Goal: Check status: Check status

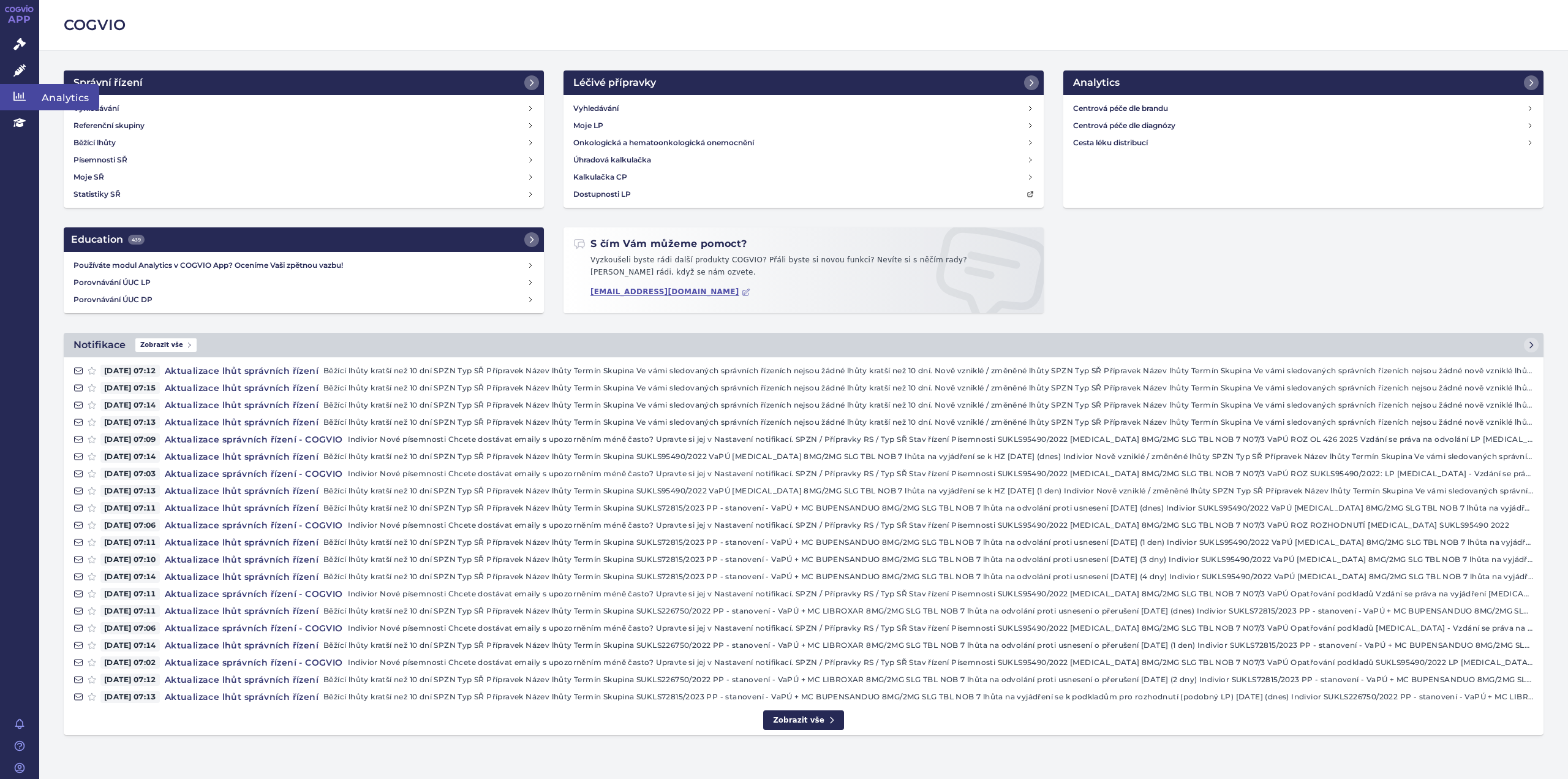
click at [22, 94] on icon at bounding box center [19, 96] width 13 height 13
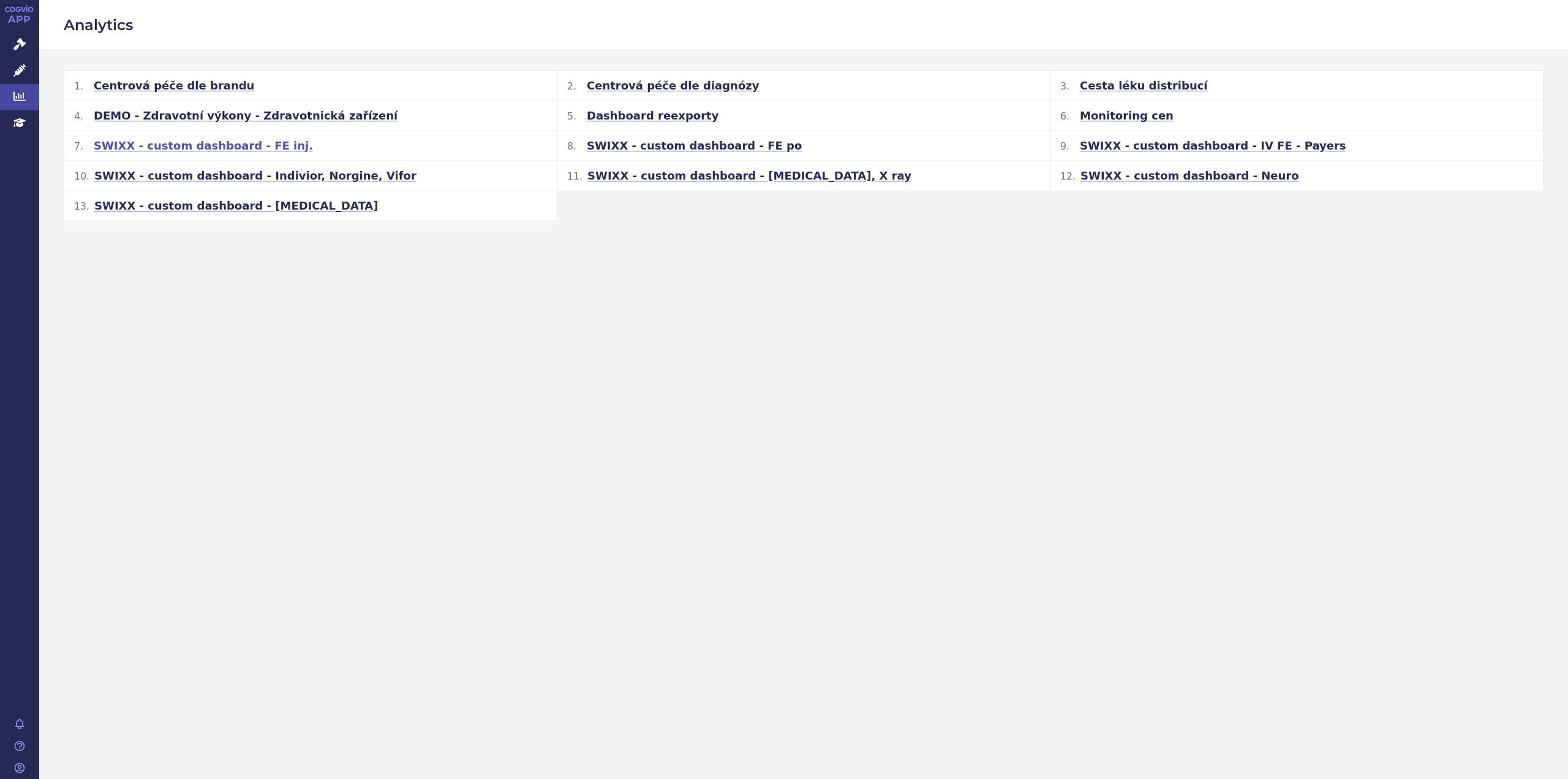
click at [197, 145] on span "SWIXX - custom dashboard - FE inj." at bounding box center [203, 145] width 219 height 14
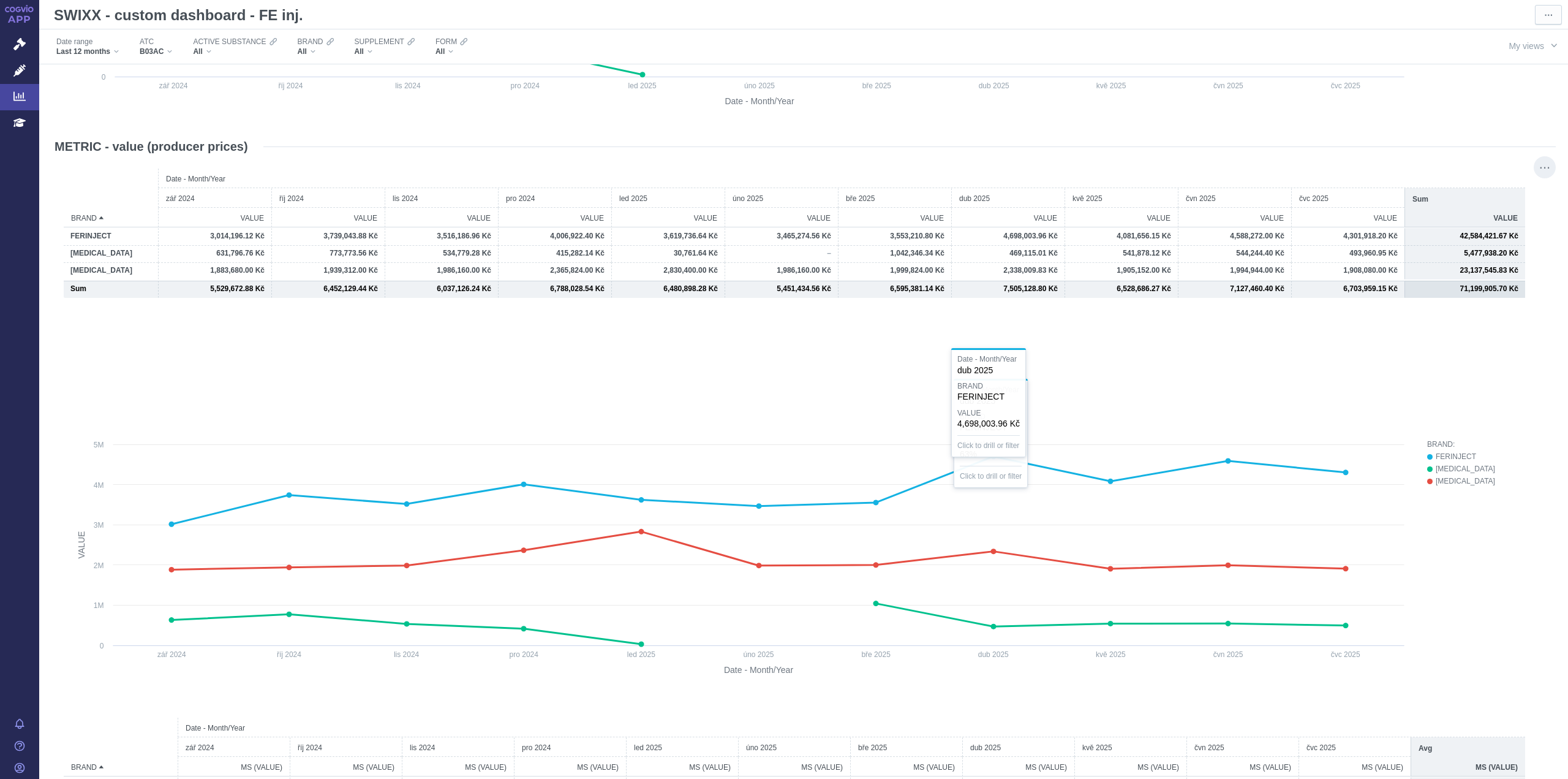
scroll to position [988, 0]
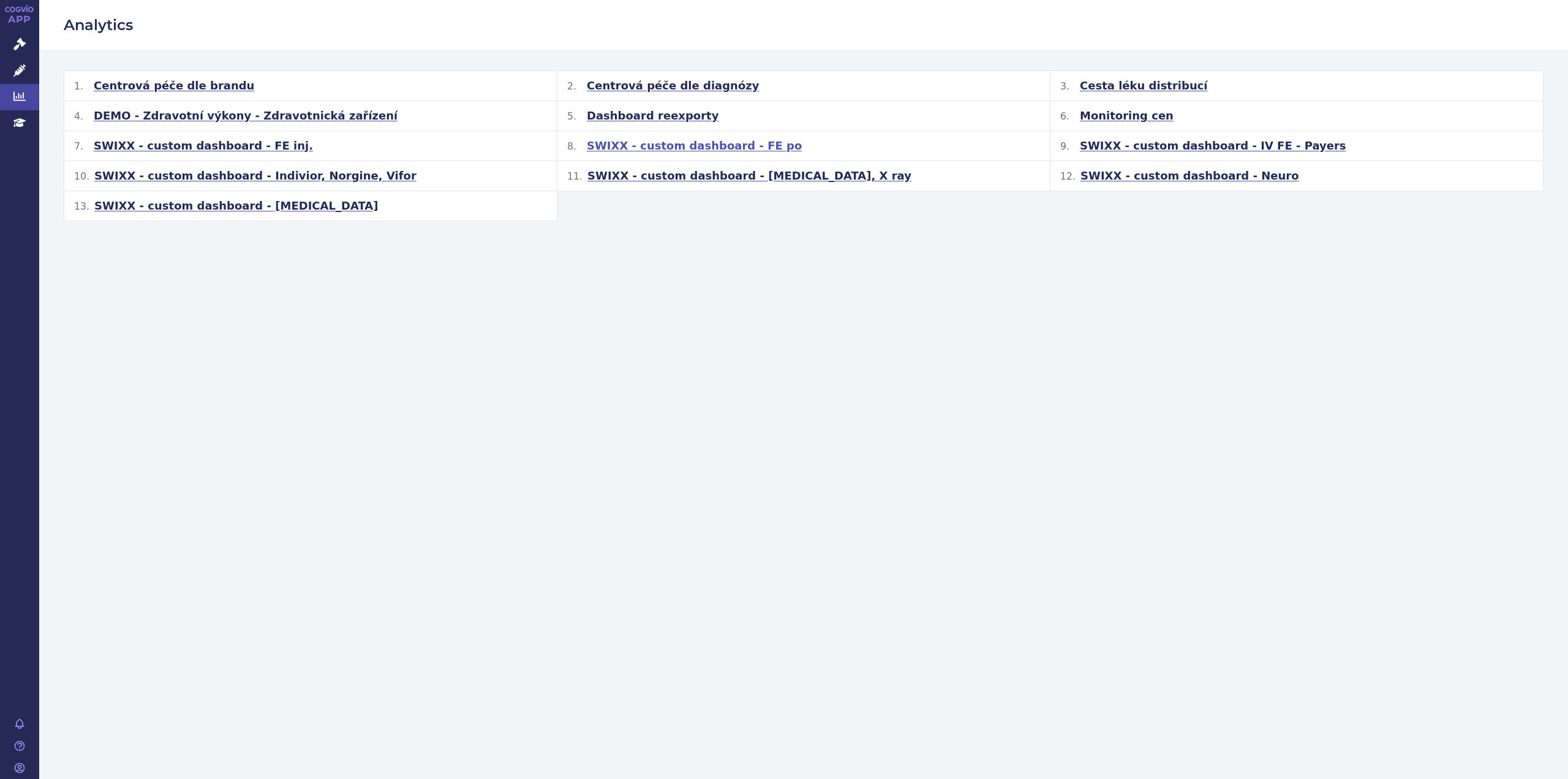
click at [673, 142] on span "SWIXX - custom dashboard - FE po" at bounding box center [694, 145] width 215 height 14
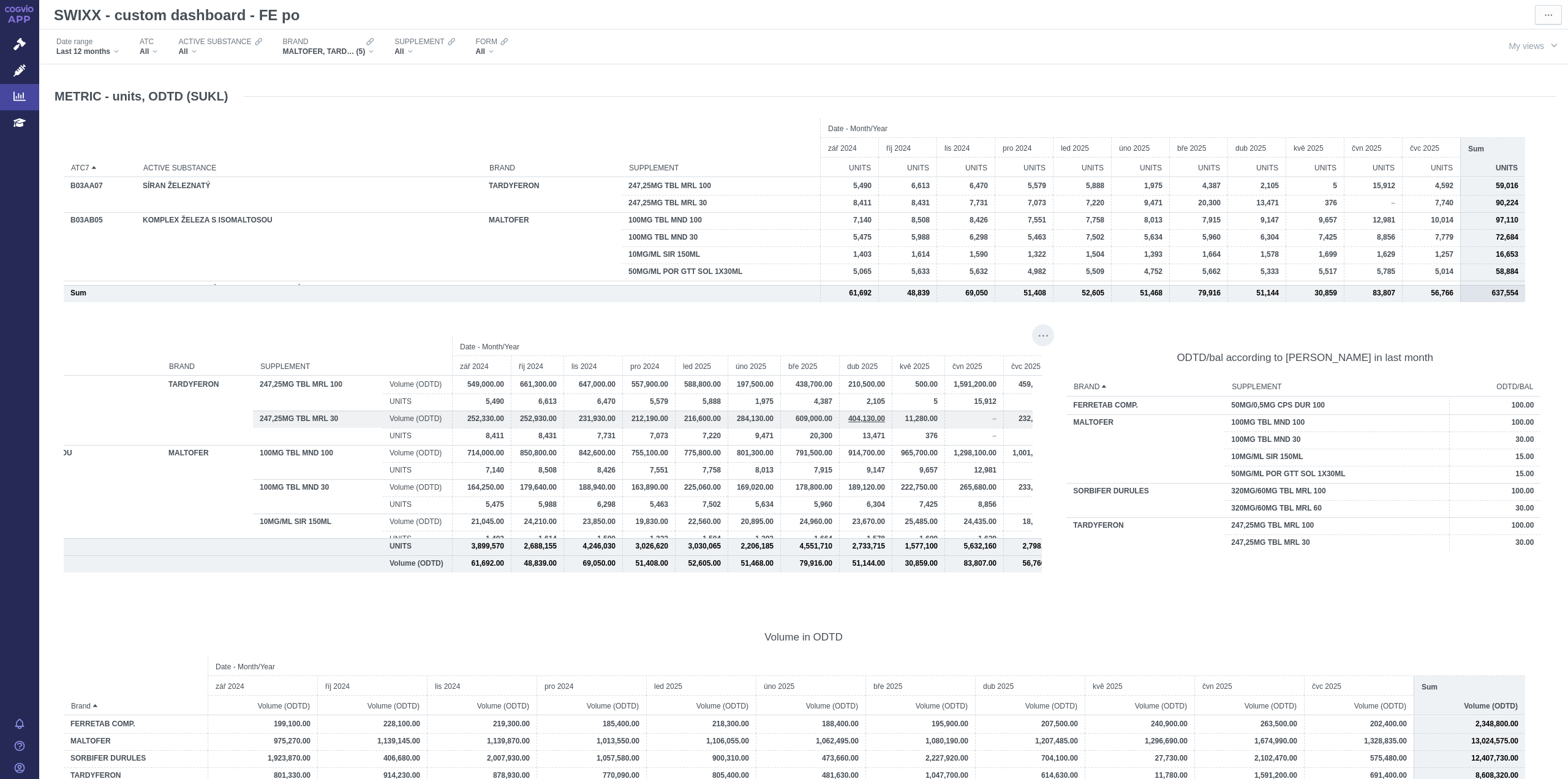
click at [872, 421] on span "404,130.00" at bounding box center [866, 418] width 37 height 9
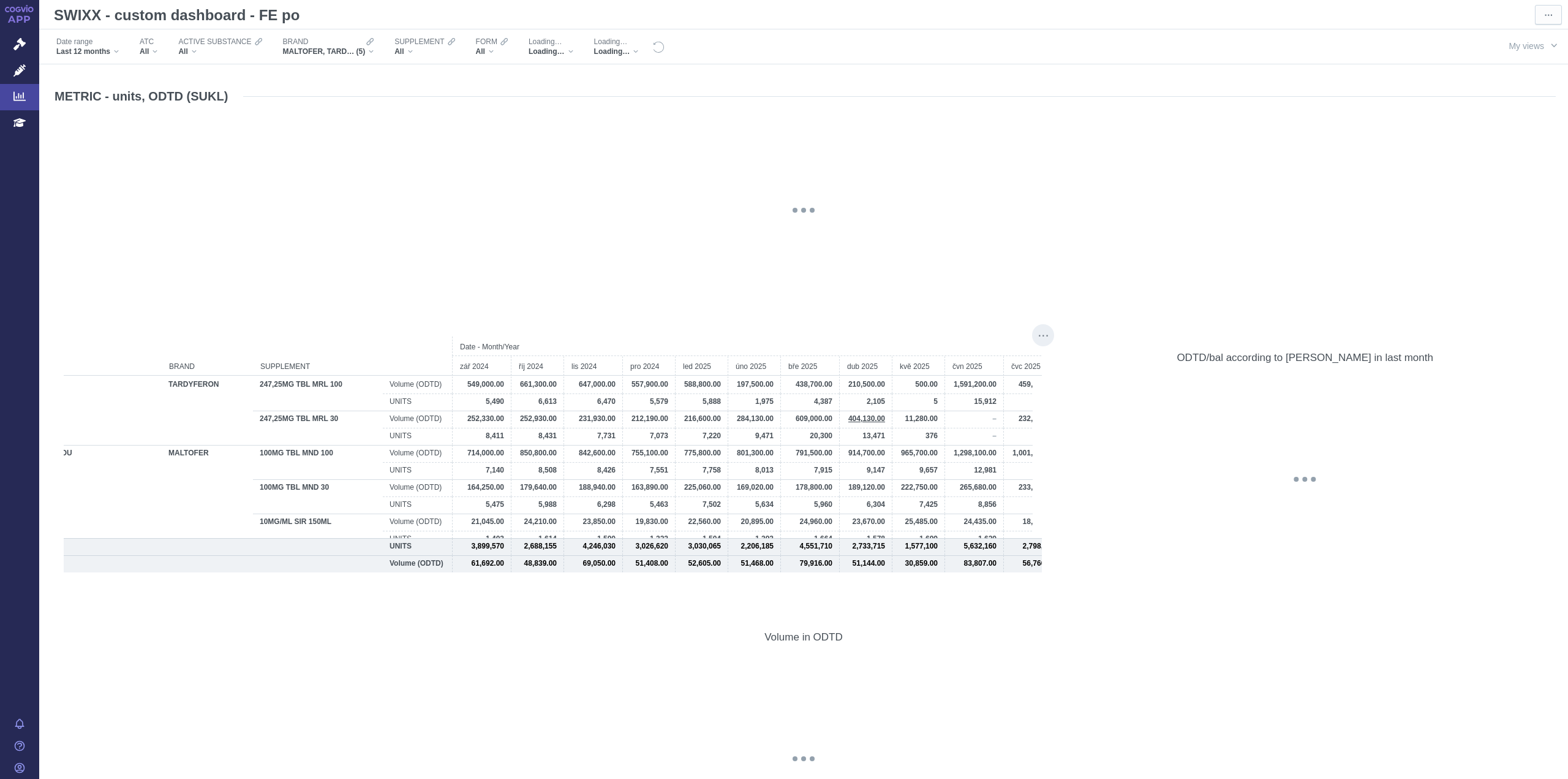
click at [946, 221] on div "@keyframes GDC-pop { 0%, 80%, 100% { transform: scale(0); } 40% { transform: sc…" at bounding box center [803, 210] width 1479 height 184
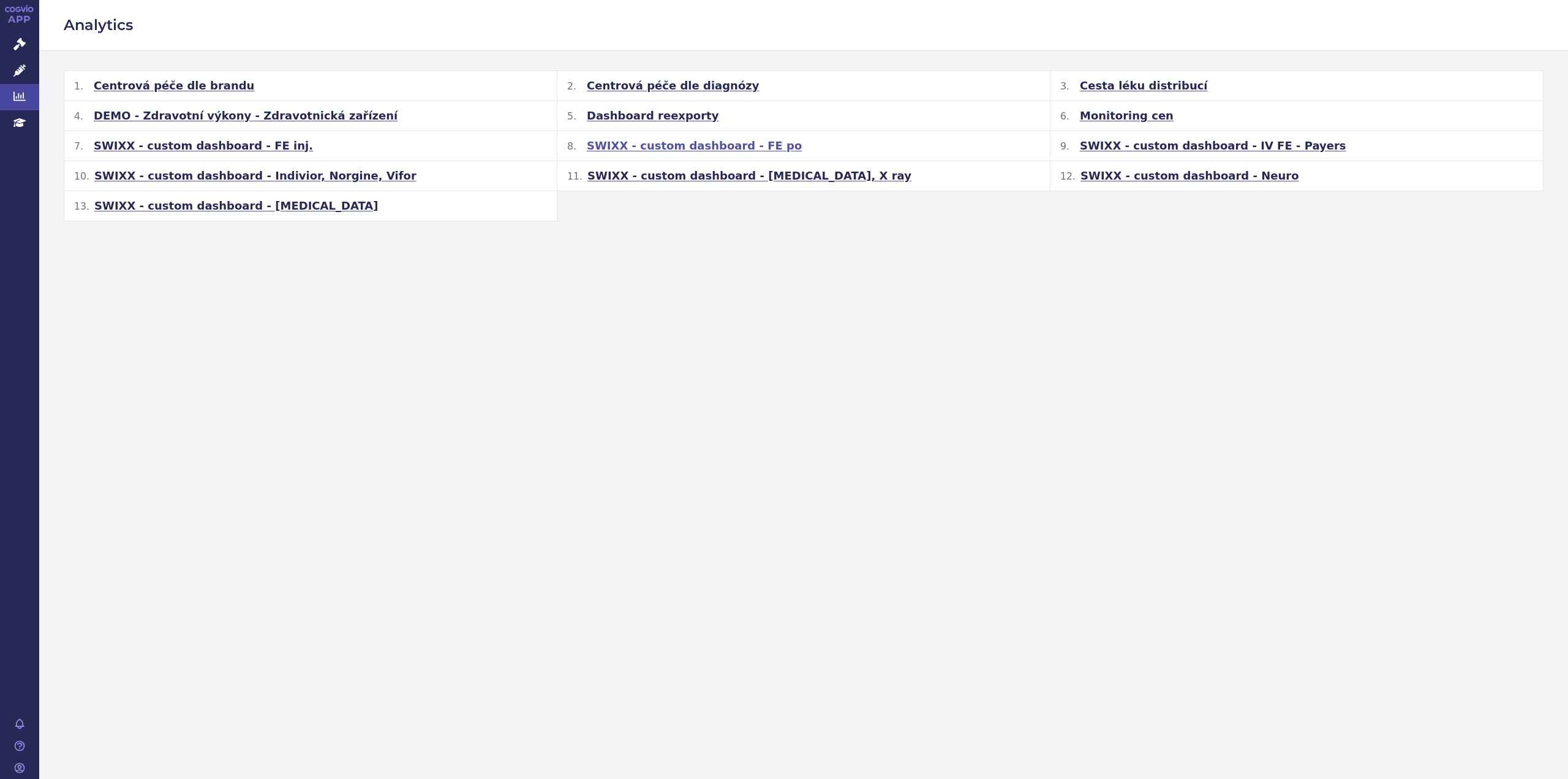
click at [671, 149] on span "SWIXX - custom dashboard - FE po" at bounding box center [694, 145] width 215 height 14
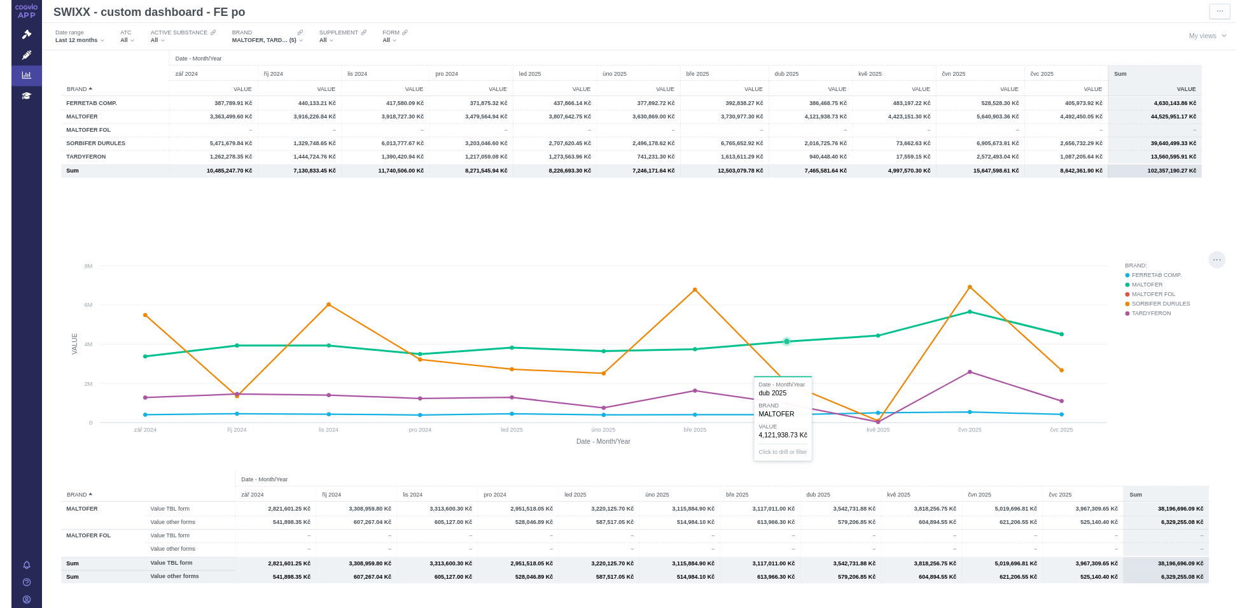
scroll to position [891, 0]
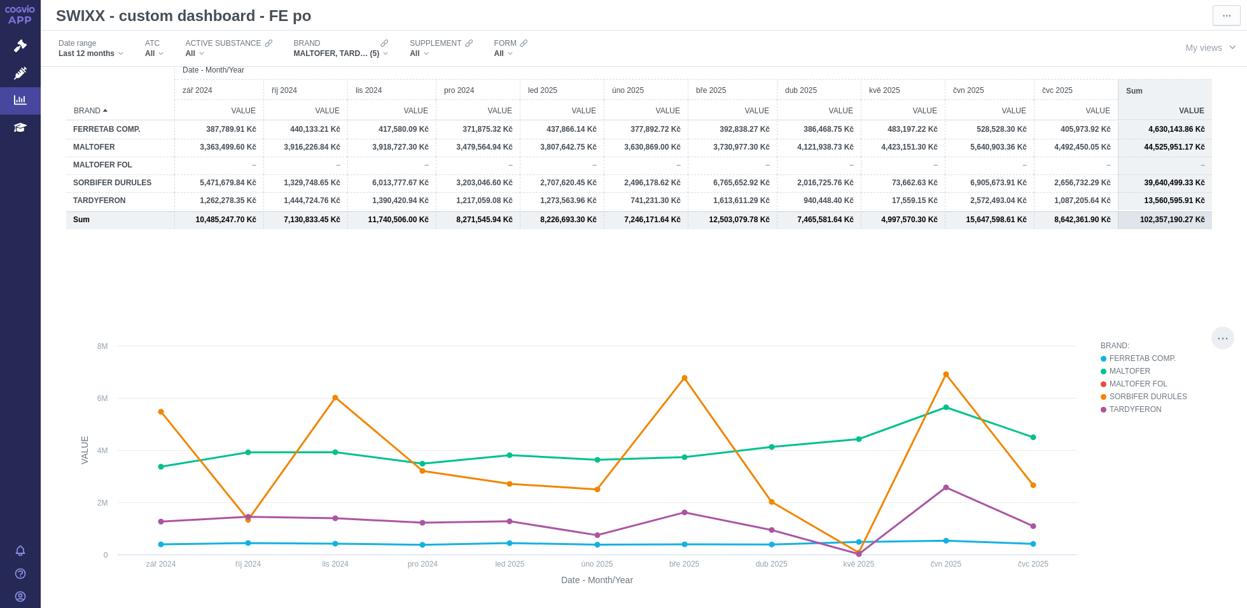
click at [1185, 538] on div "BRAND: FERRETAB COMP. MALTOFER MALTOFER FOL SORBIFER DURULES TARDYFERON" at bounding box center [1161, 466] width 121 height 255
